Goal: Task Accomplishment & Management: Use online tool/utility

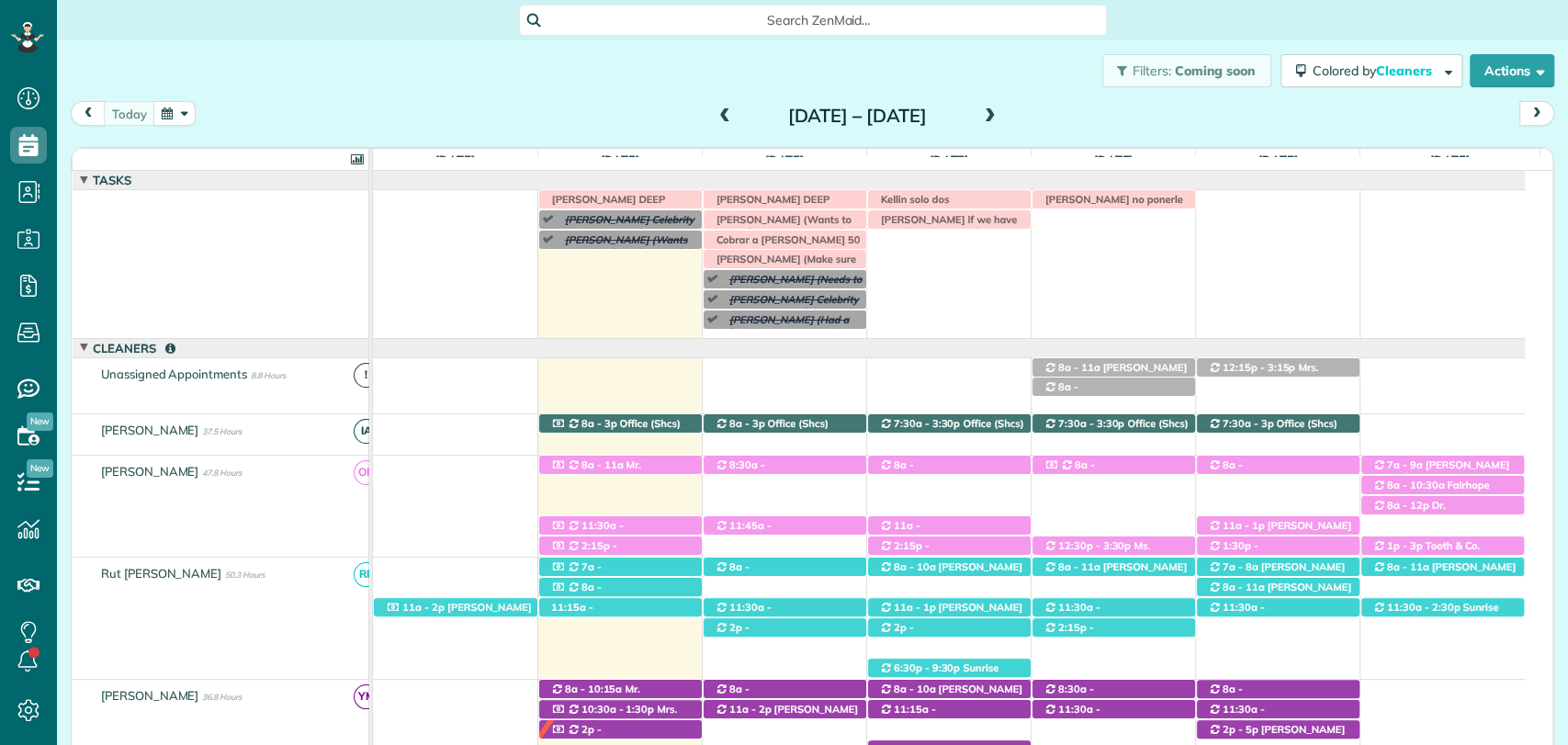
scroll to position [92, 0]
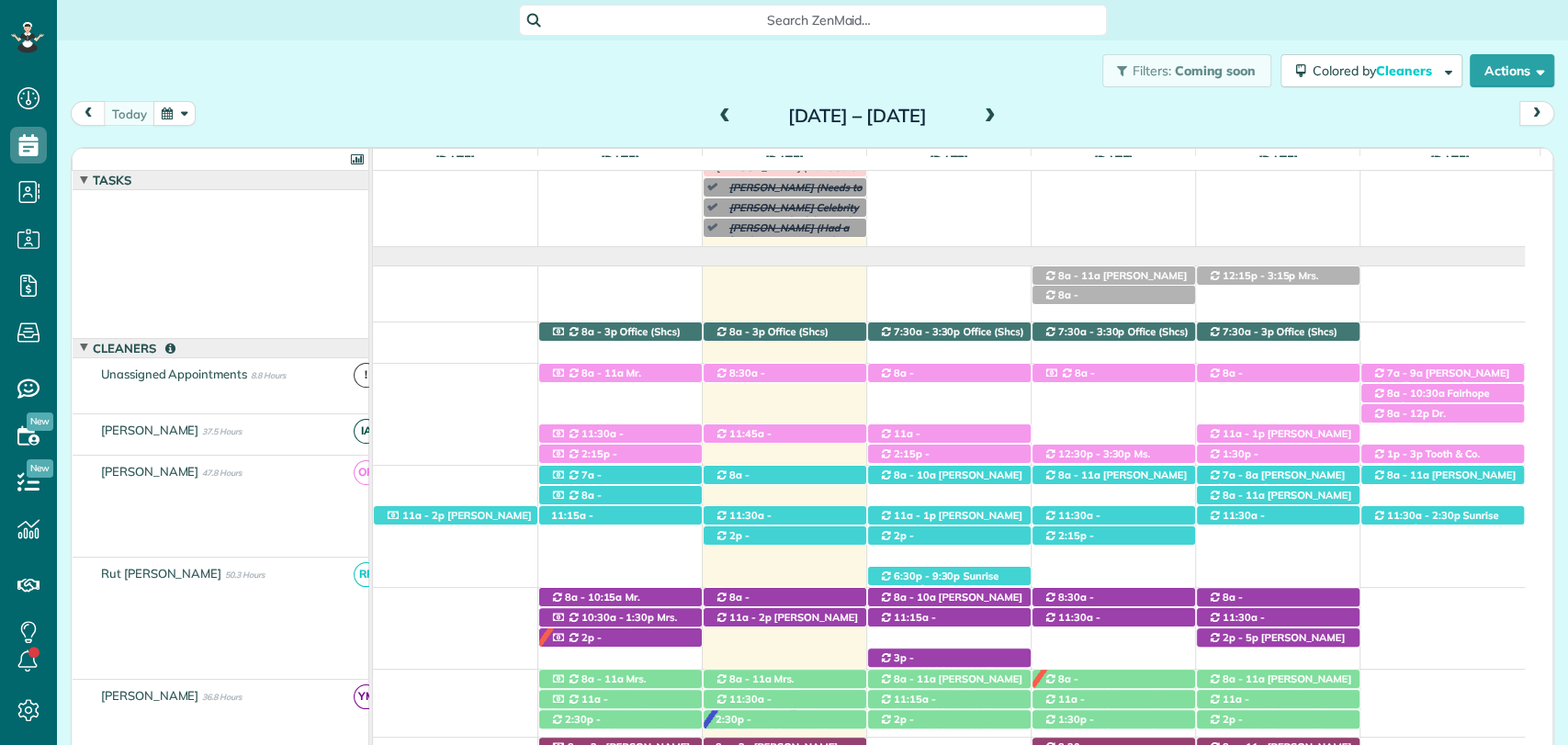
scroll to position [8, 8]
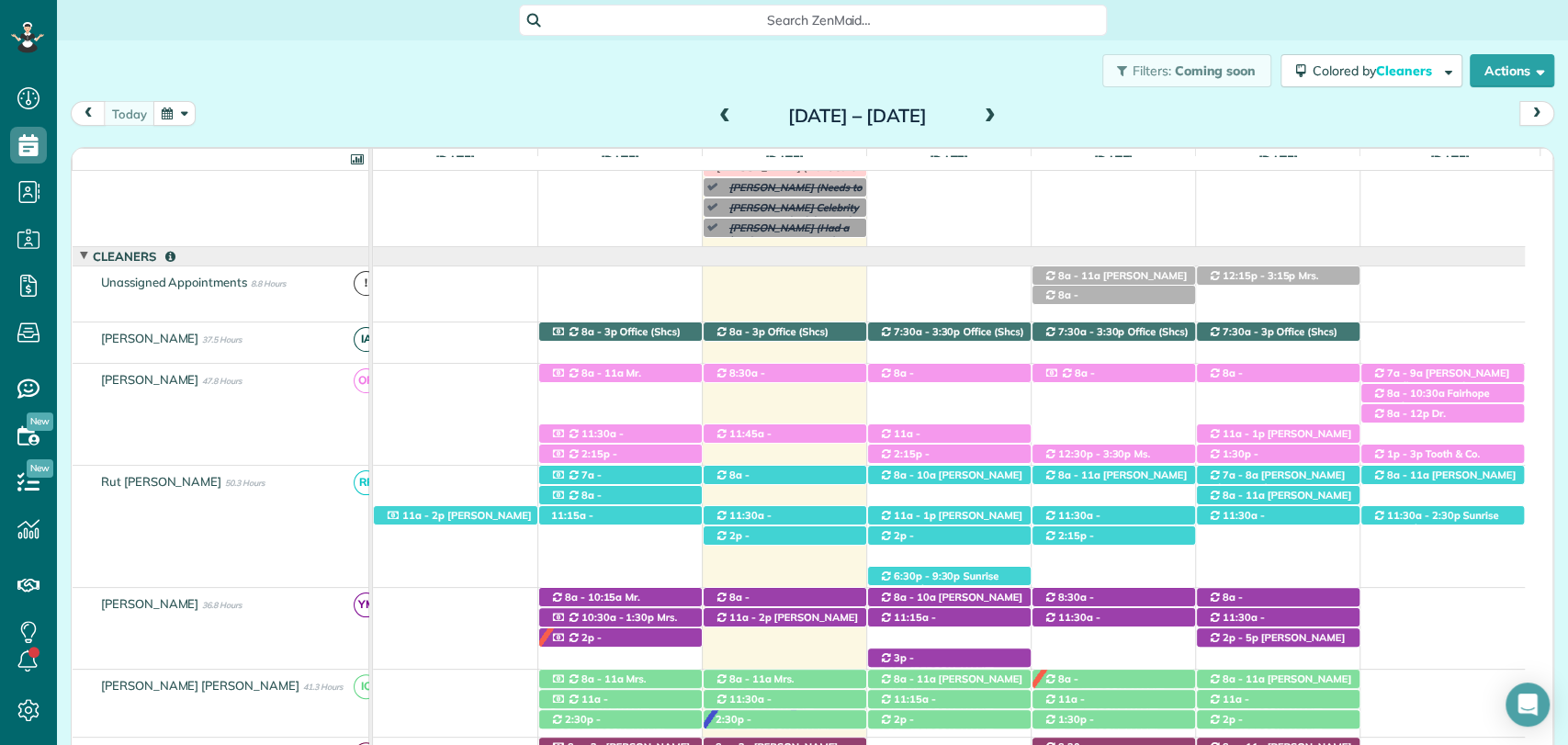
click at [590, 49] on div "Filters: Coming soon Colored by Cleaners Color by Cleaner Color by Team Color b…" at bounding box center [812, 70] width 1511 height 61
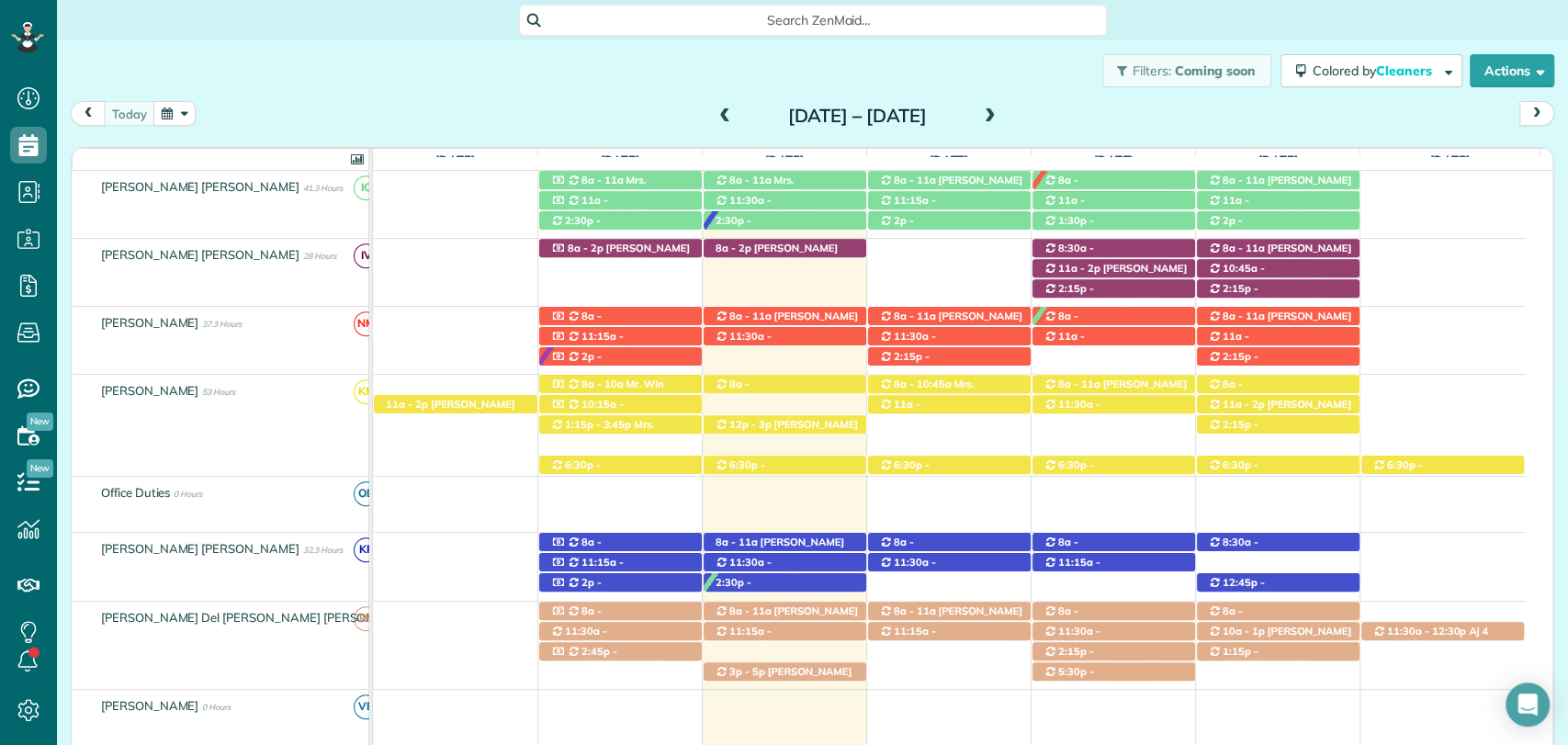
scroll to position [602, 0]
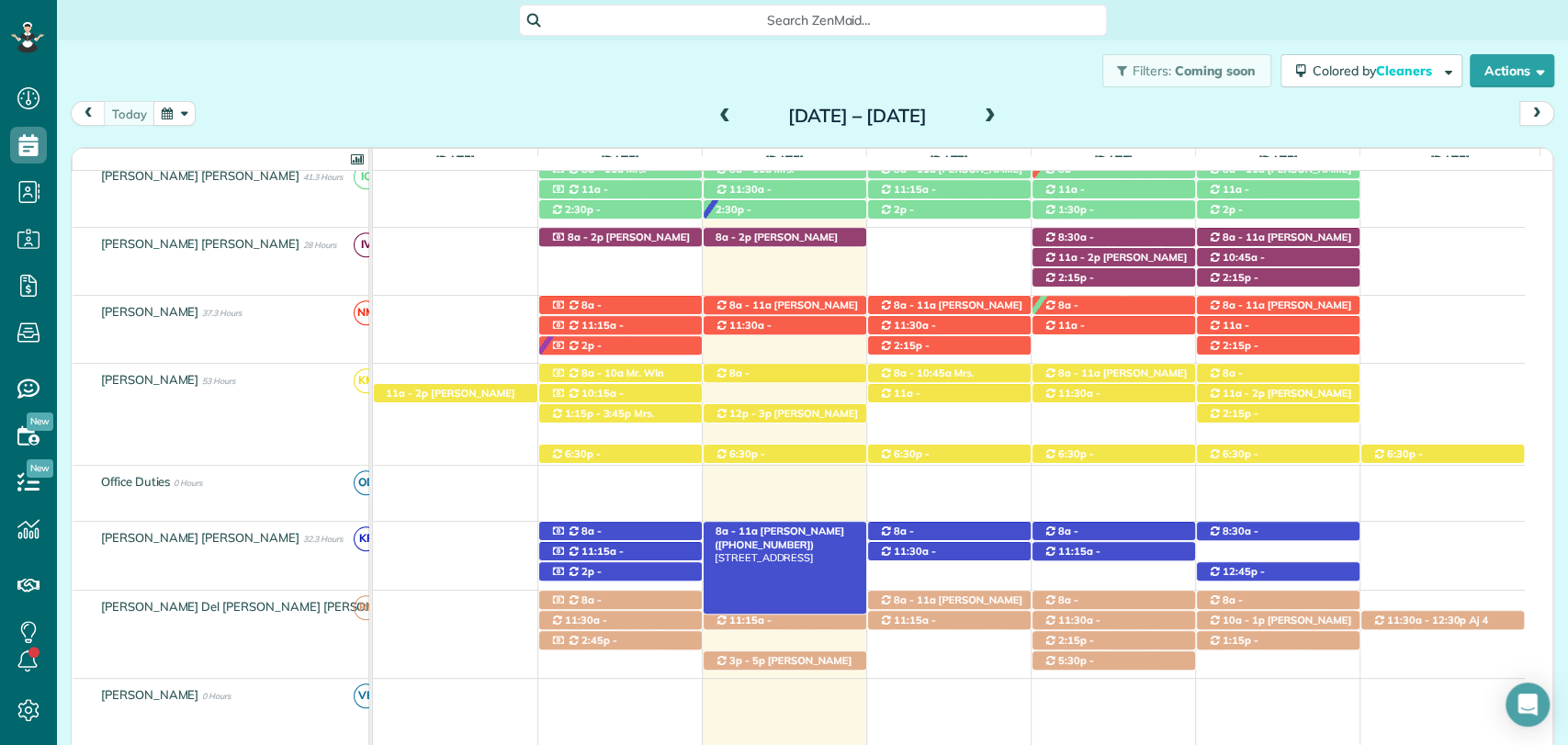
click at [786, 536] on span "Mr. Bryce McMurry (+15054401192)" at bounding box center [779, 537] width 129 height 26
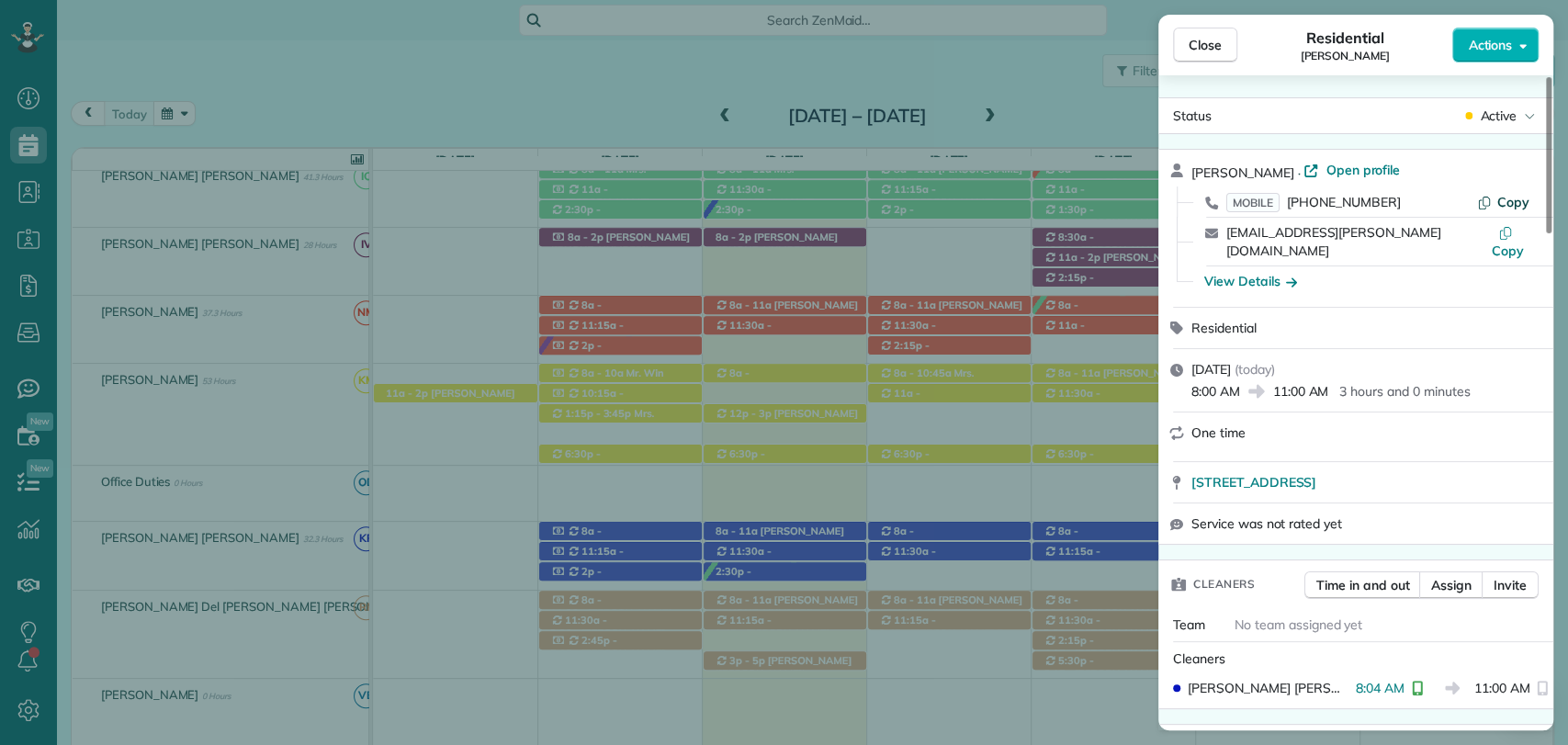
click at [1499, 194] on span "Copy" at bounding box center [1513, 202] width 32 height 16
click at [1224, 40] on button "Close" at bounding box center [1205, 45] width 65 height 35
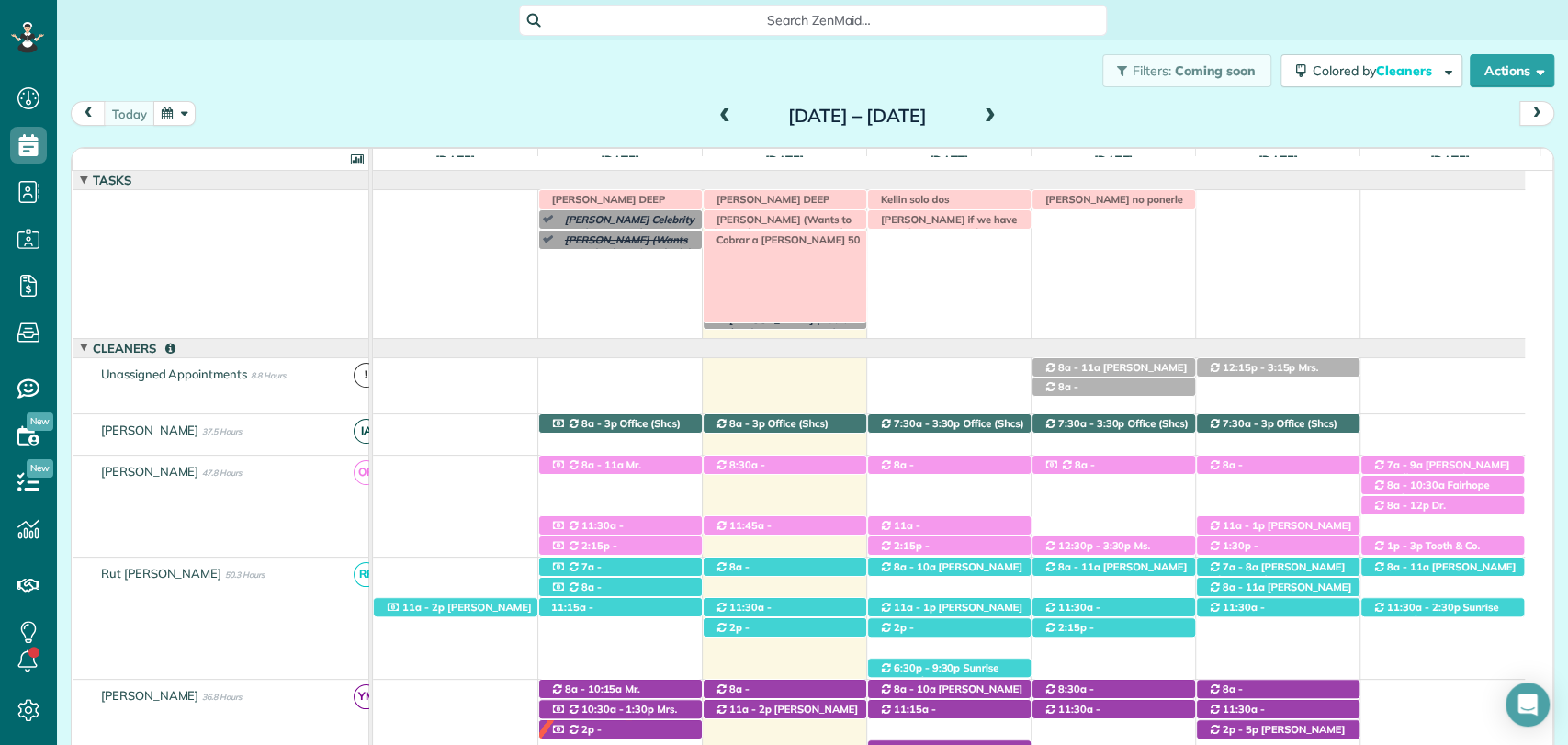
click at [806, 240] on span "Cobrar a Forrest Derr 50" at bounding box center [784, 240] width 153 height 13
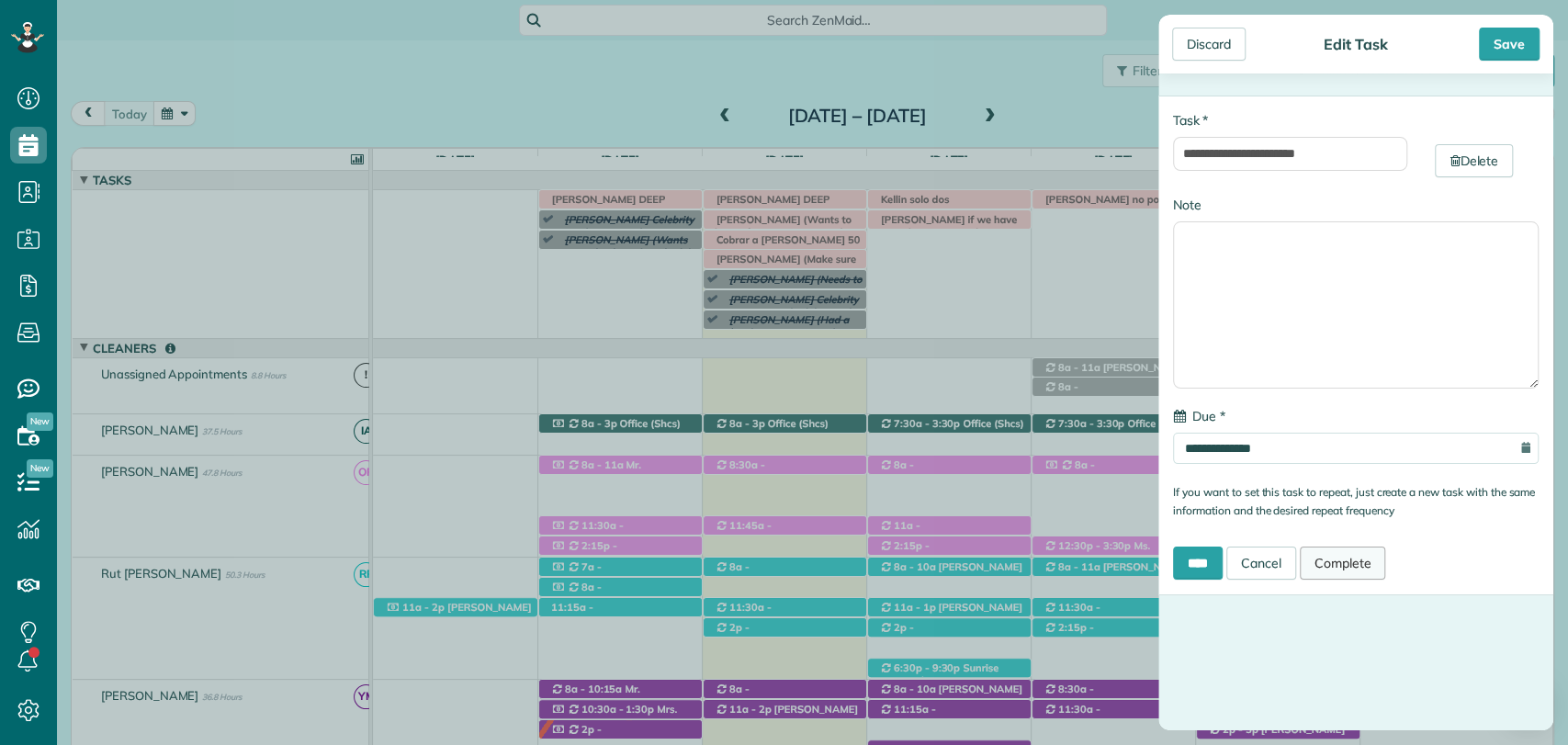
click at [1352, 568] on link "Complete" at bounding box center [1343, 563] width 87 height 33
